Goal: Task Accomplishment & Management: Use online tool/utility

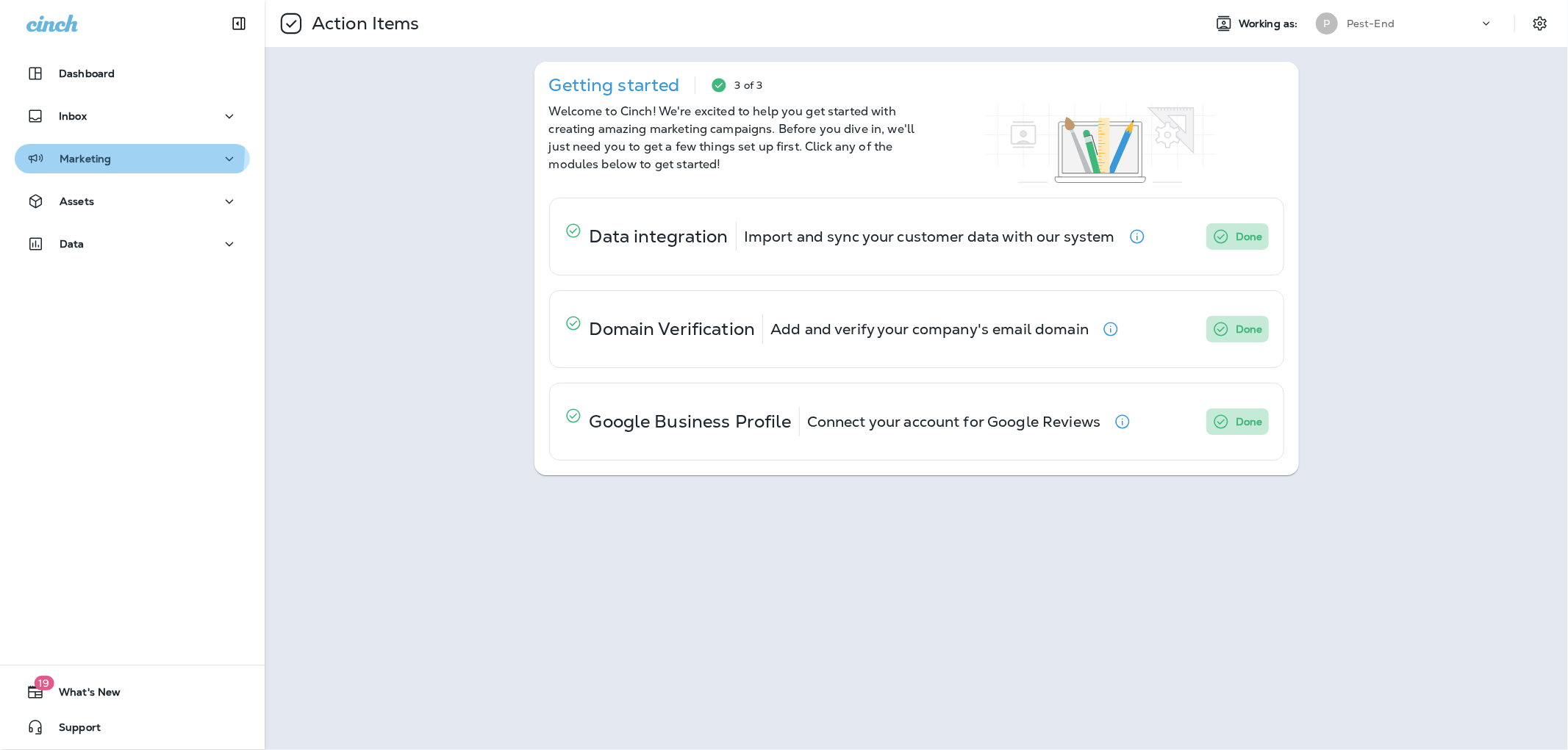
click at [93, 150] on div "Marketing" at bounding box center [69, 158] width 85 height 19
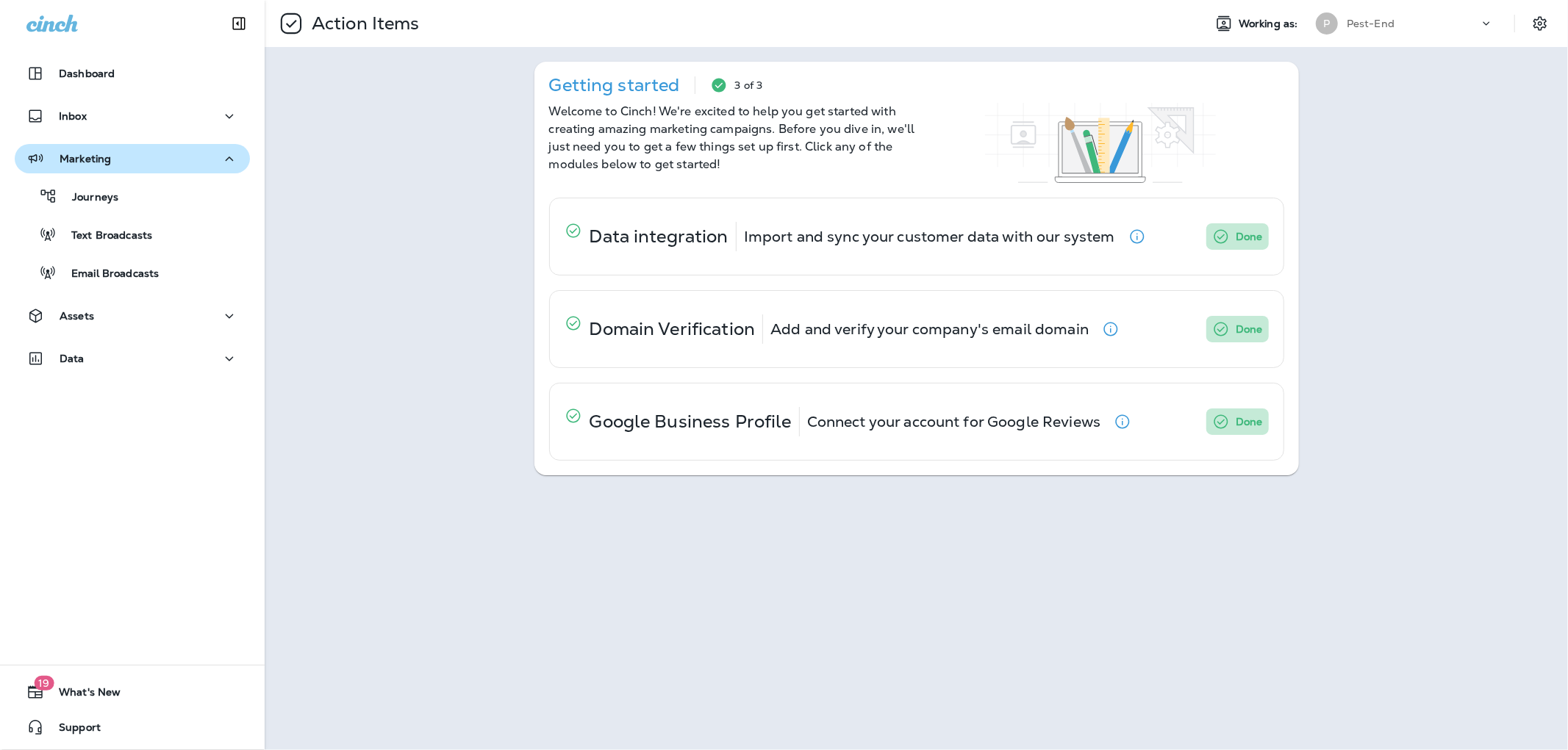
click at [99, 156] on p "Marketing" at bounding box center [85, 158] width 51 height 12
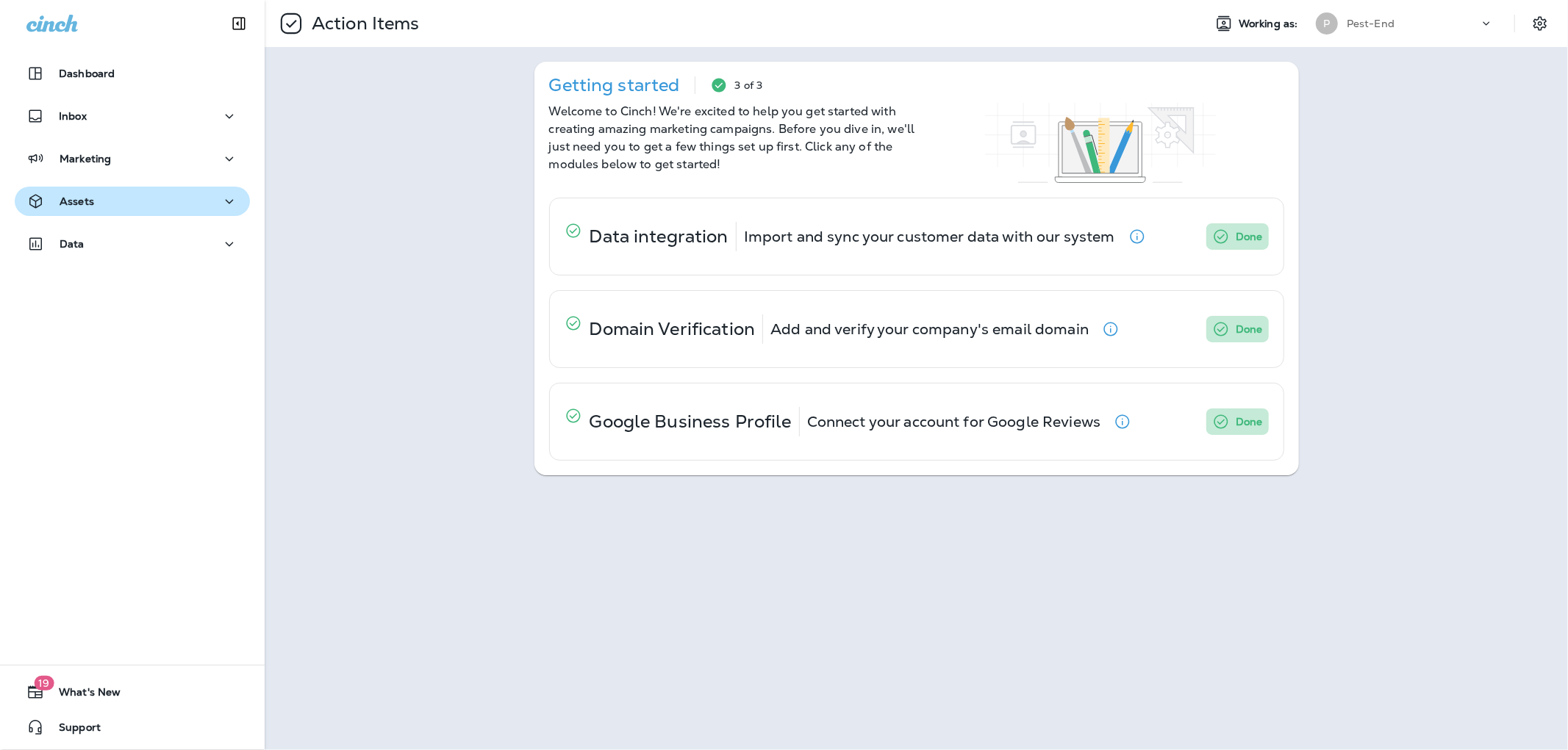
click at [91, 197] on p "Assets" at bounding box center [77, 202] width 34 height 12
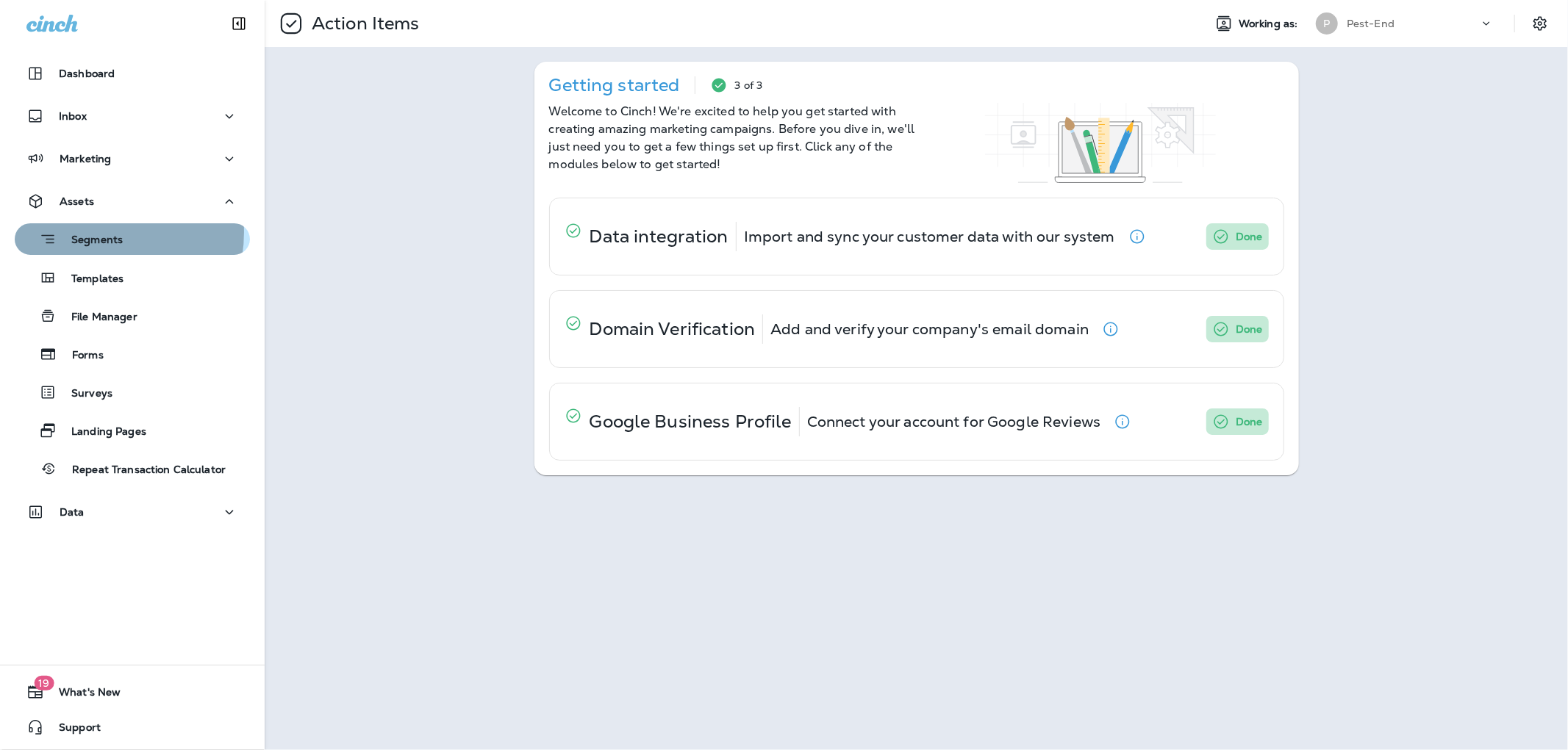
click at [92, 234] on p "Segments" at bounding box center [89, 241] width 66 height 15
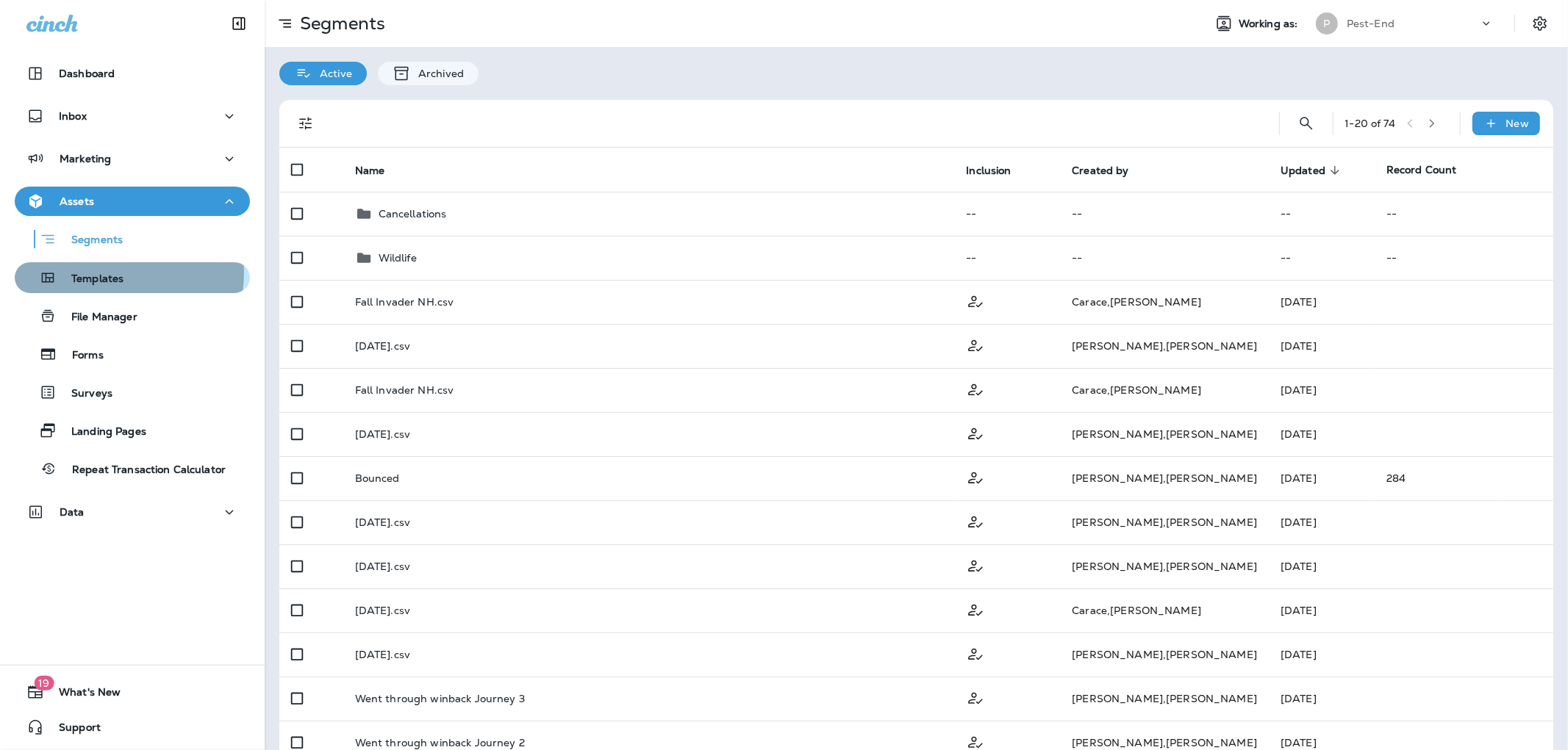
click at [119, 273] on p "Templates" at bounding box center [90, 279] width 67 height 14
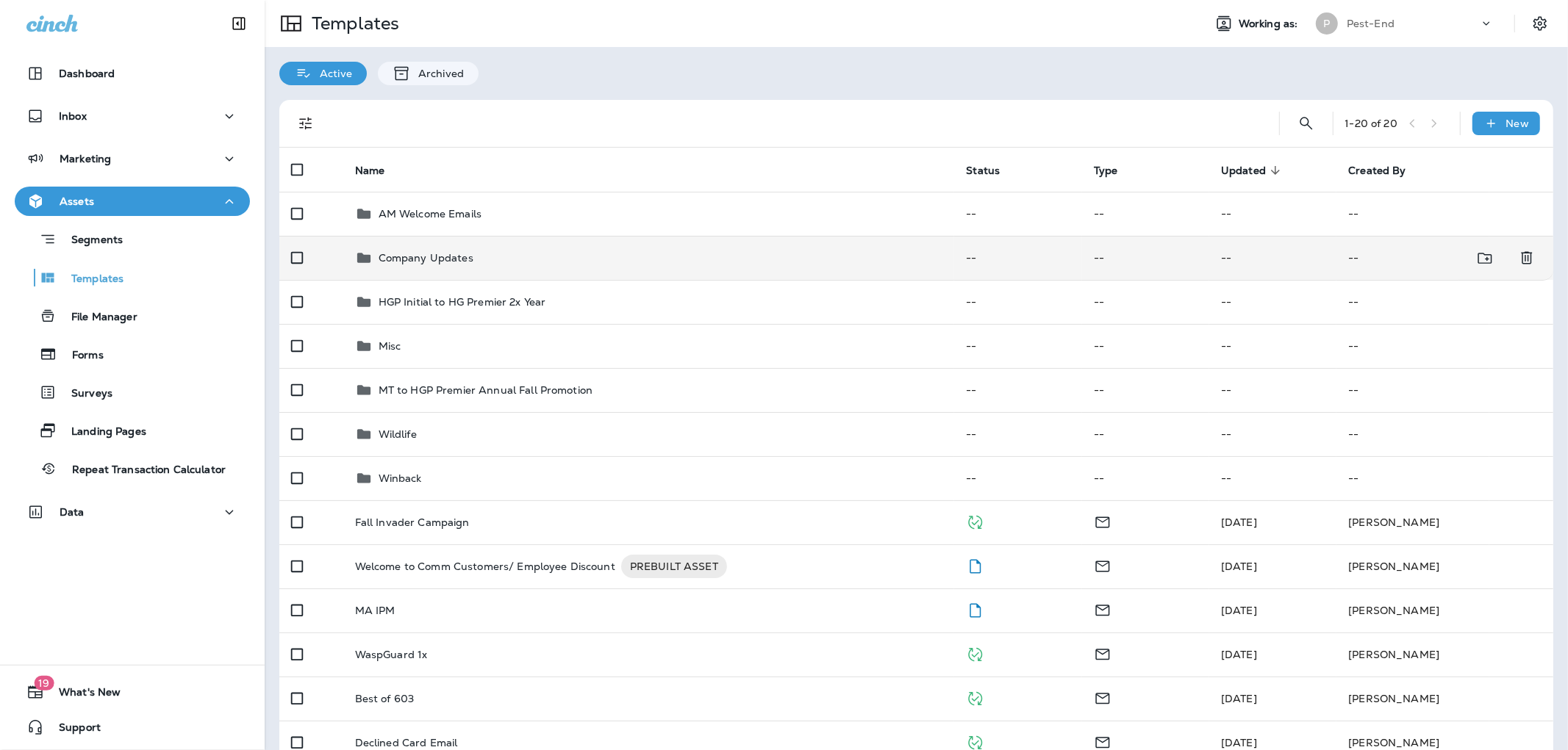
click at [437, 262] on p "Company Updates" at bounding box center [426, 258] width 95 height 12
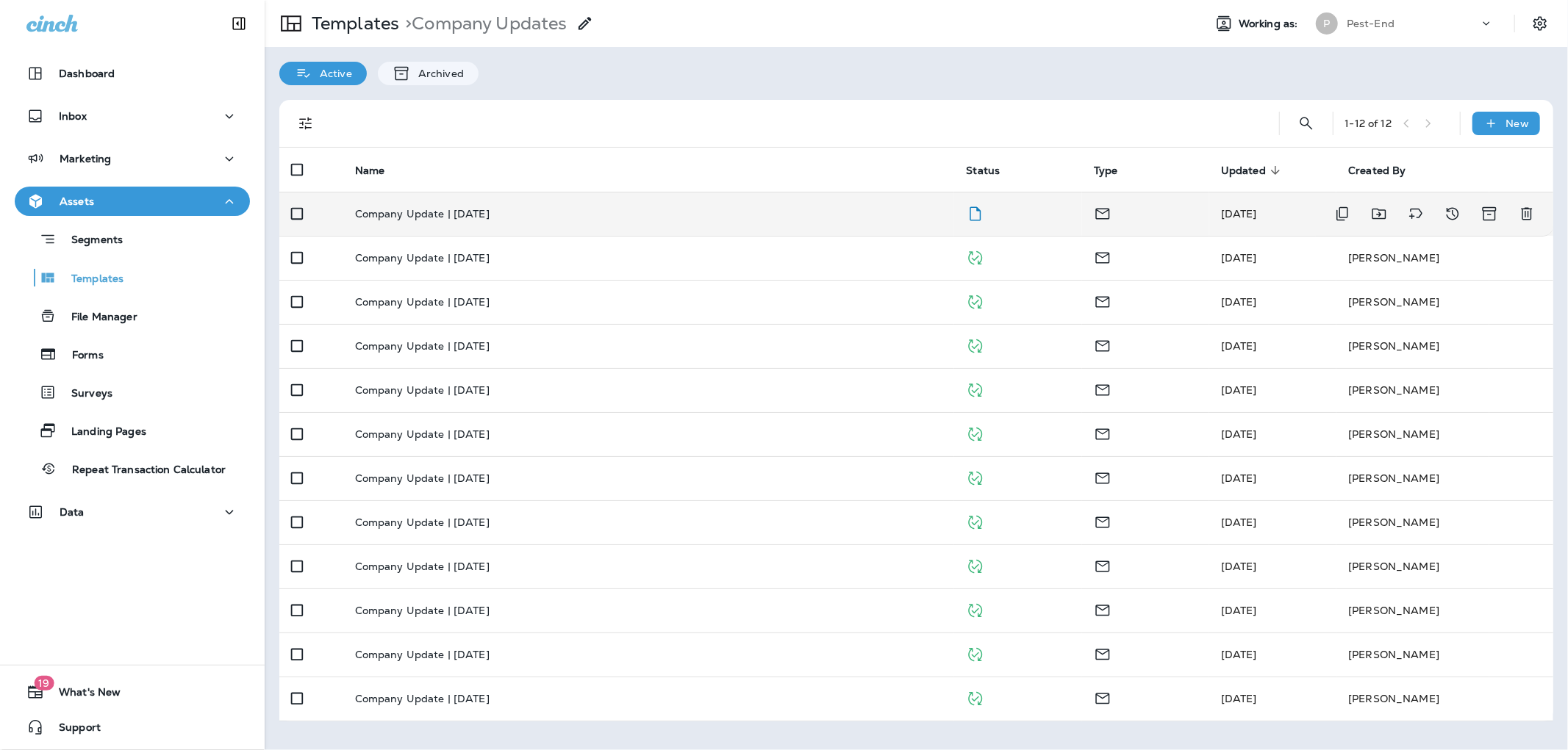
click at [437, 210] on p "Company Update | [DATE]" at bounding box center [422, 214] width 135 height 12
